Goal: Information Seeking & Learning: Find specific fact

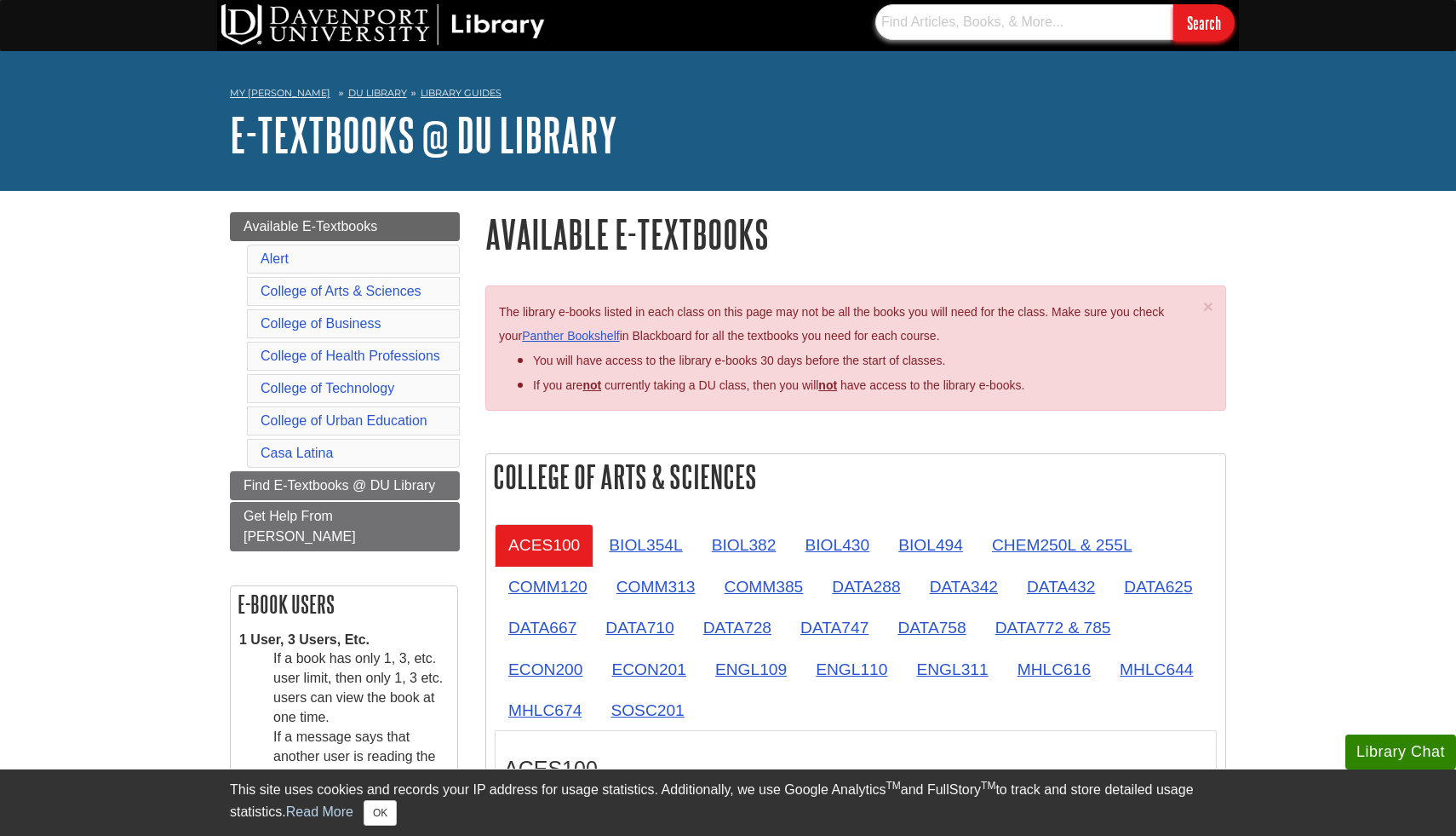
click at [946, 40] on input "text" at bounding box center [1024, 21] width 299 height 36
paste input "9781266240102"
type input "9781266240102"
click at [1174, 4] on input "Search" at bounding box center [1204, 22] width 61 height 37
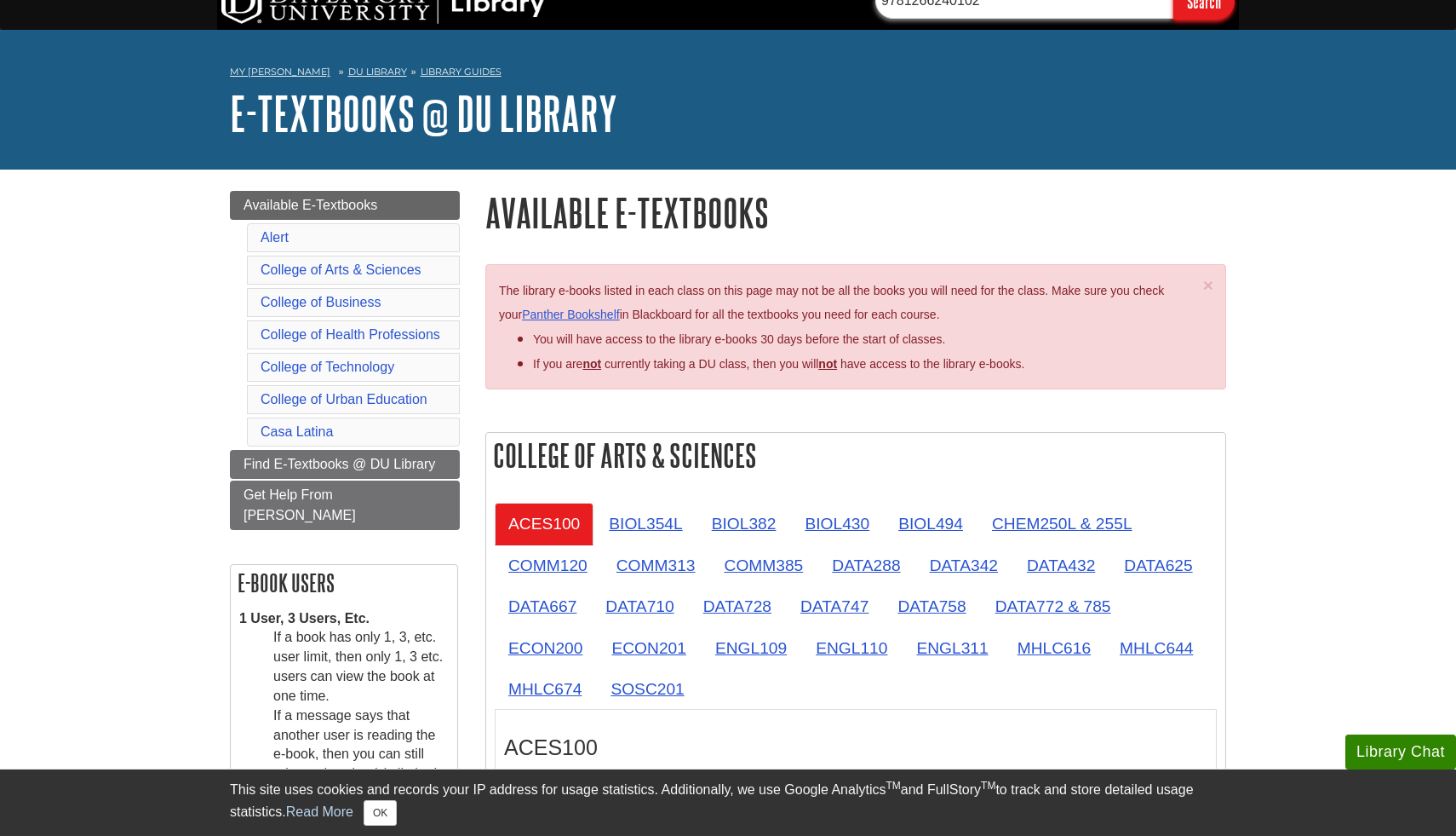
scroll to position [19, 0]
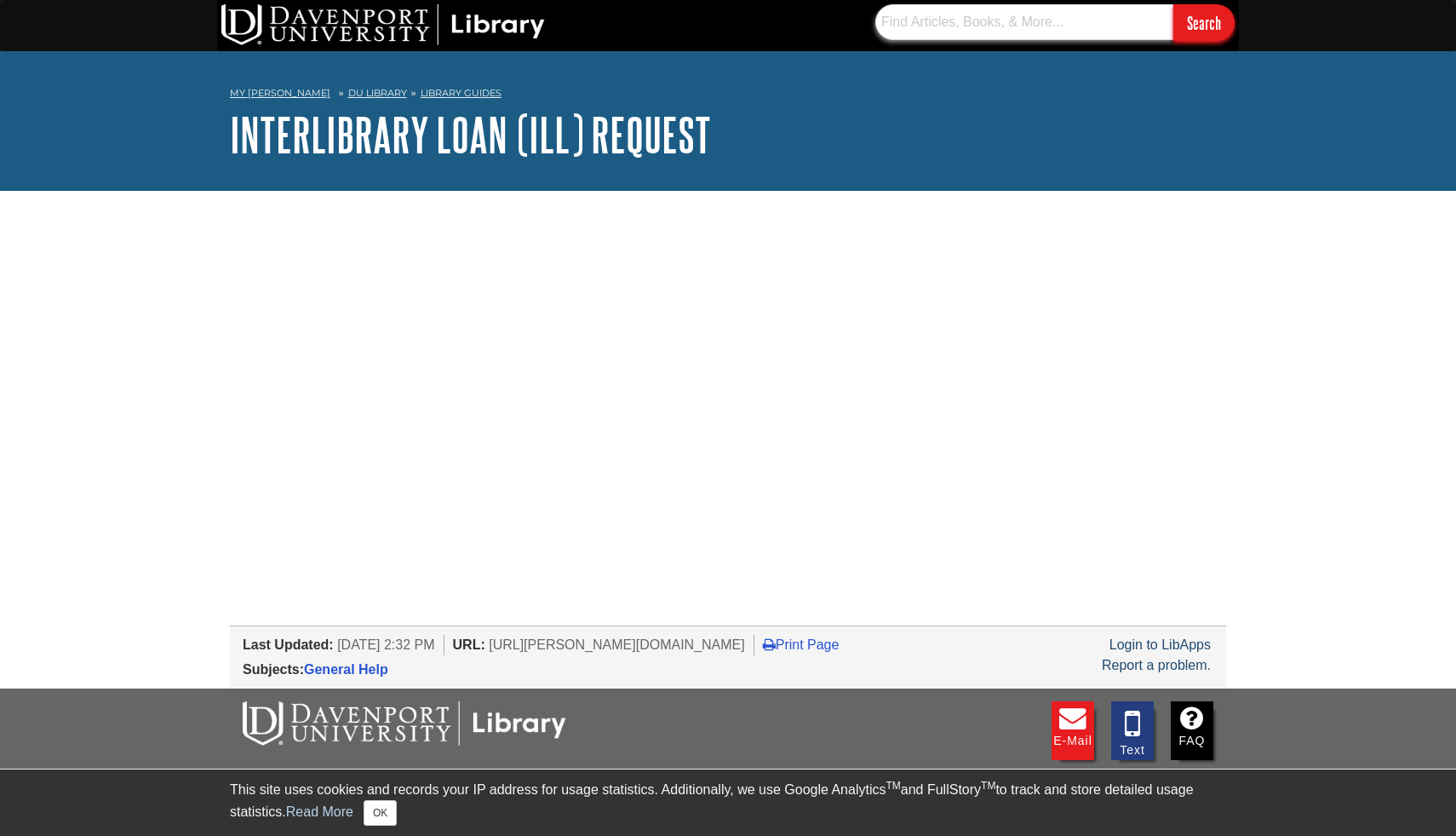
click at [995, 21] on input "text" at bounding box center [1024, 21] width 299 height 36
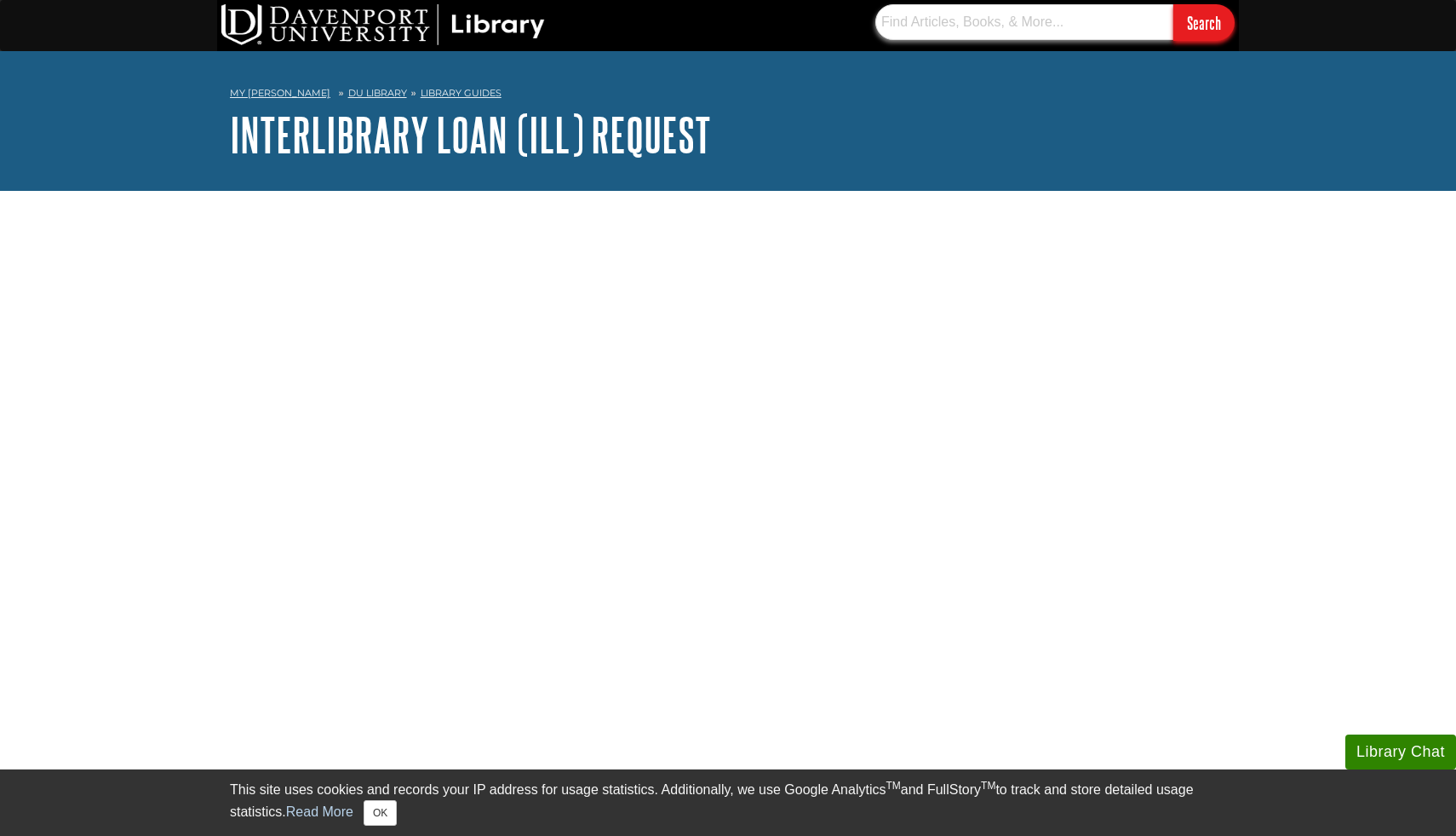
paste input "9781266240102"
type input "9781266240102"
click at [1199, 33] on input "Search" at bounding box center [1204, 22] width 61 height 37
click at [992, 19] on input "9781266240102" at bounding box center [1024, 21] width 299 height 36
click at [1192, 26] on input "Search" at bounding box center [1204, 22] width 61 height 37
